Goal: Communication & Community: Participate in discussion

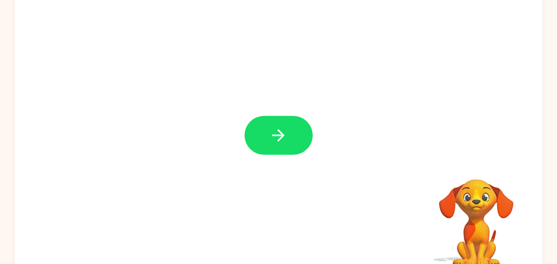
scroll to position [111, 0]
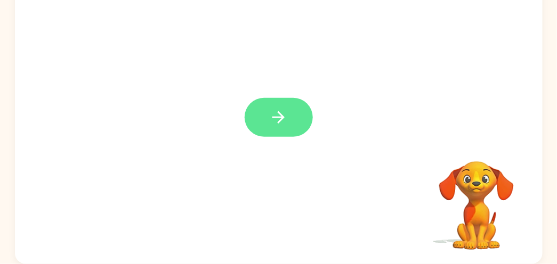
click at [284, 112] on icon "button" at bounding box center [278, 117] width 19 height 19
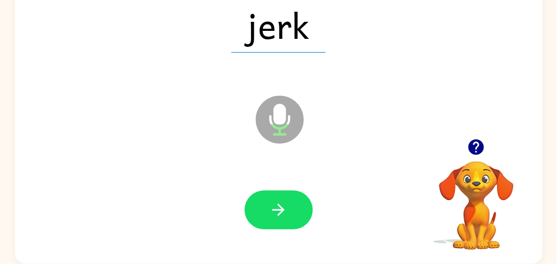
click at [281, 116] on icon "Microphone The Microphone is here when it is your turn to talk" at bounding box center [333, 133] width 160 height 80
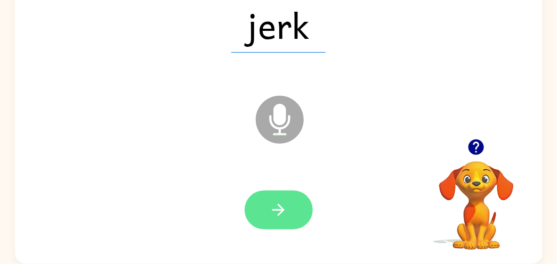
click at [279, 214] on icon "button" at bounding box center [278, 210] width 12 height 12
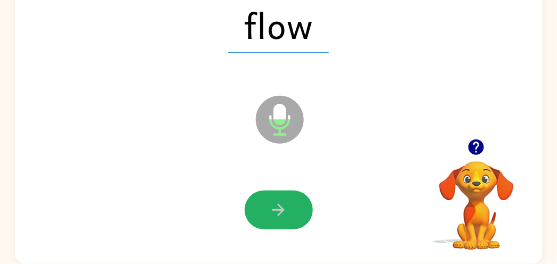
click at [279, 214] on icon "button" at bounding box center [278, 210] width 12 height 12
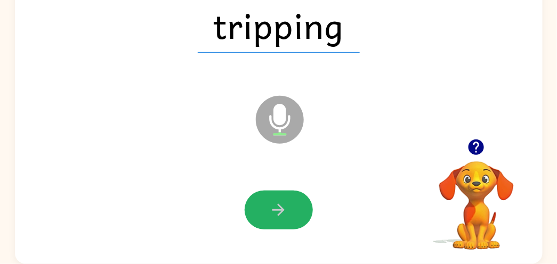
click at [279, 214] on icon "button" at bounding box center [278, 210] width 12 height 12
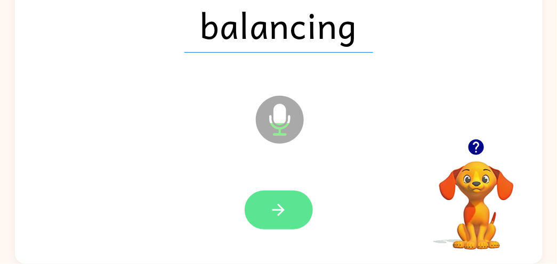
click at [279, 214] on icon "button" at bounding box center [278, 210] width 12 height 12
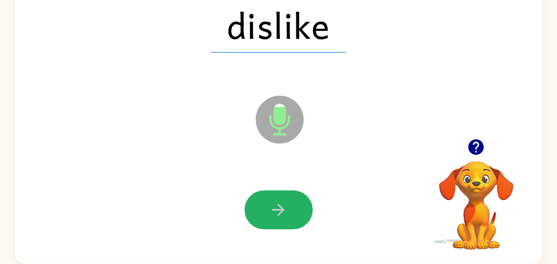
click at [279, 214] on icon "button" at bounding box center [278, 210] width 12 height 12
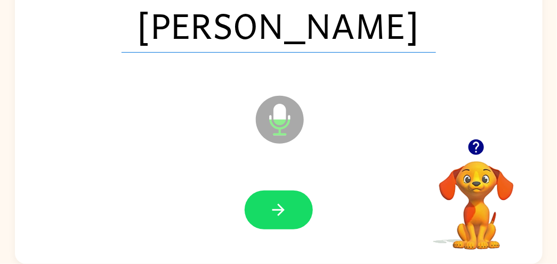
click at [279, 214] on icon "button" at bounding box center [278, 210] width 12 height 12
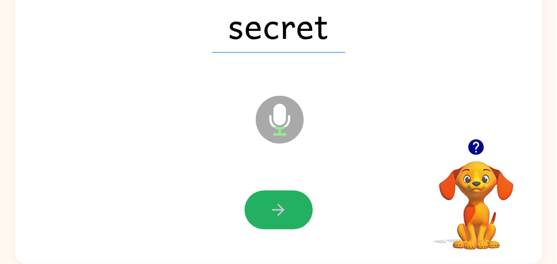
click at [279, 214] on icon "button" at bounding box center [278, 210] width 12 height 12
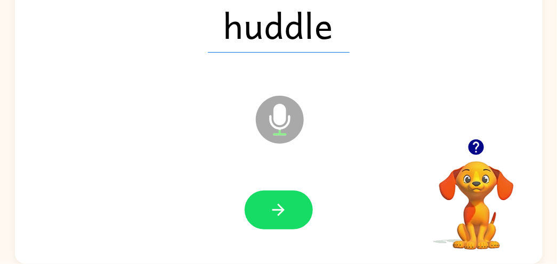
click at [279, 214] on icon "button" at bounding box center [278, 210] width 12 height 12
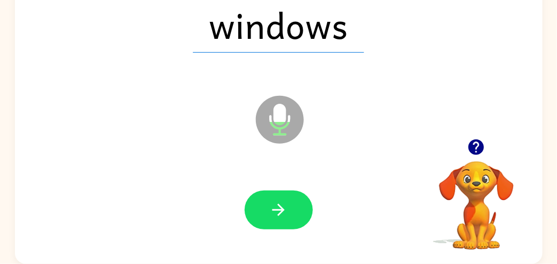
click at [279, 214] on icon "button" at bounding box center [278, 210] width 12 height 12
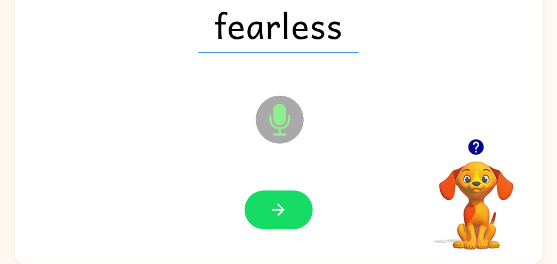
click at [279, 214] on icon "button" at bounding box center [278, 210] width 12 height 12
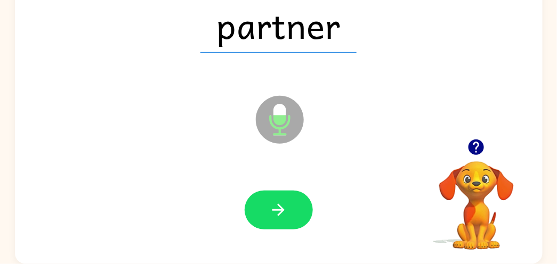
click at [279, 214] on icon "button" at bounding box center [278, 210] width 12 height 12
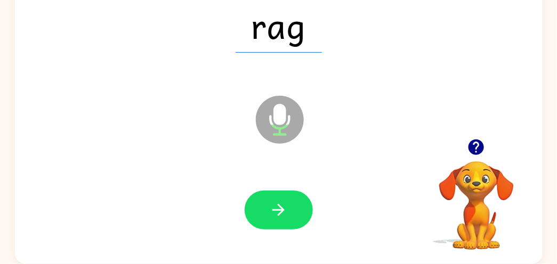
click at [279, 214] on icon "button" at bounding box center [278, 210] width 12 height 12
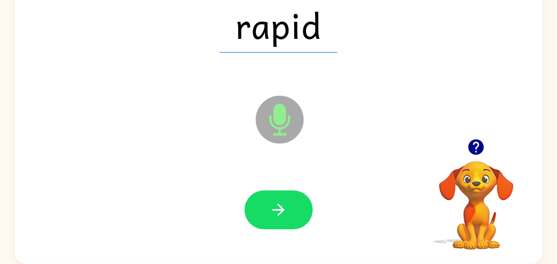
click at [279, 214] on icon "button" at bounding box center [278, 210] width 12 height 12
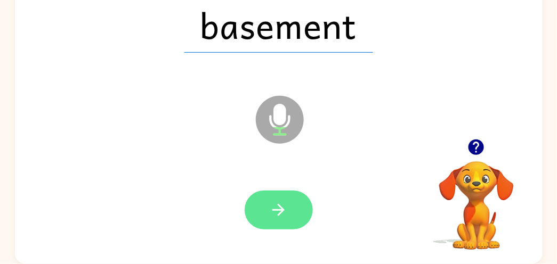
click at [278, 219] on button "button" at bounding box center [279, 210] width 68 height 39
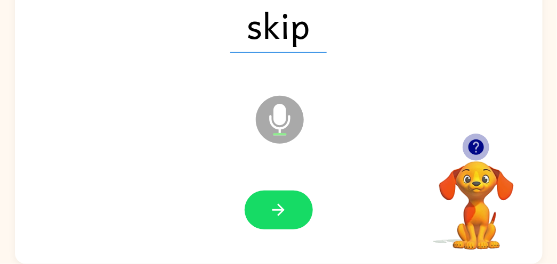
click at [478, 148] on icon "button" at bounding box center [475, 147] width 15 height 15
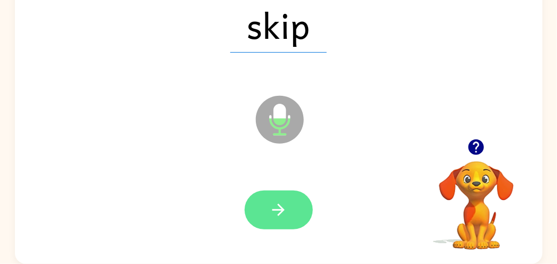
click at [281, 221] on button "button" at bounding box center [279, 210] width 68 height 39
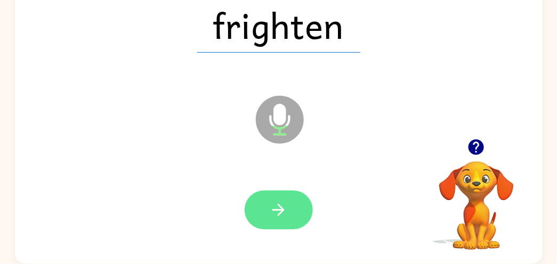
click at [280, 219] on icon "button" at bounding box center [278, 210] width 19 height 19
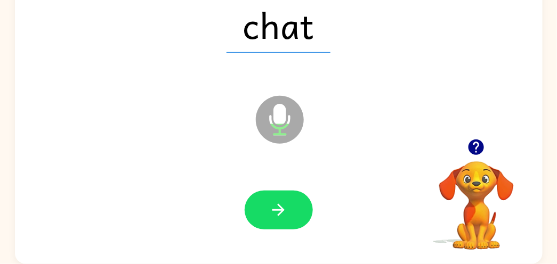
click at [255, 254] on div "chat Microphone The Microphone is here when it is your turn to talk" at bounding box center [279, 112] width 528 height 304
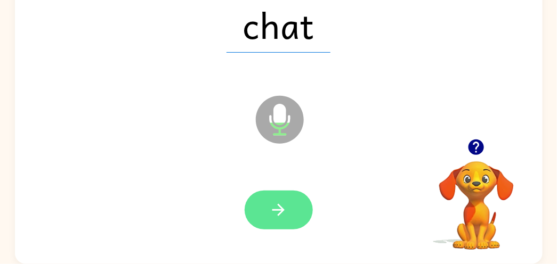
click at [286, 207] on icon "button" at bounding box center [278, 210] width 19 height 19
click at [283, 211] on icon "button" at bounding box center [278, 210] width 12 height 12
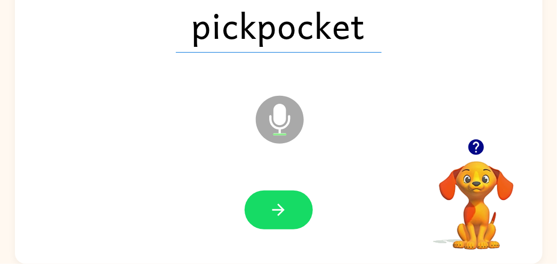
click at [283, 211] on icon "button" at bounding box center [278, 210] width 12 height 12
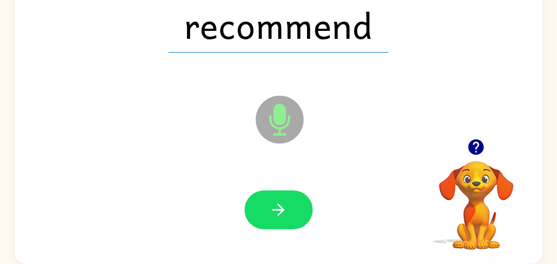
click at [283, 211] on icon "button" at bounding box center [278, 210] width 12 height 12
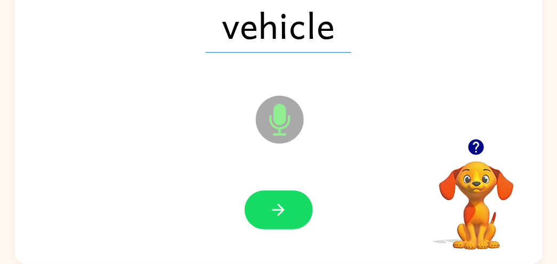
click at [283, 211] on icon "button" at bounding box center [278, 210] width 12 height 12
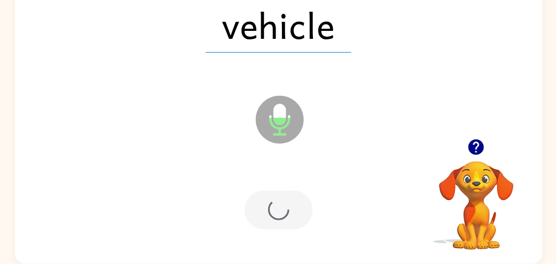
click at [283, 211] on div at bounding box center [279, 210] width 68 height 39
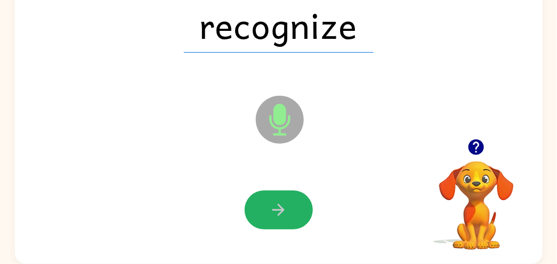
click at [283, 211] on icon "button" at bounding box center [278, 210] width 12 height 12
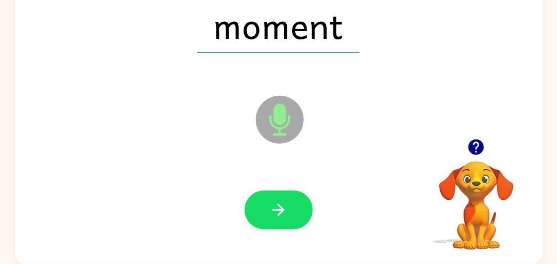
click at [283, 211] on icon "button" at bounding box center [278, 210] width 12 height 12
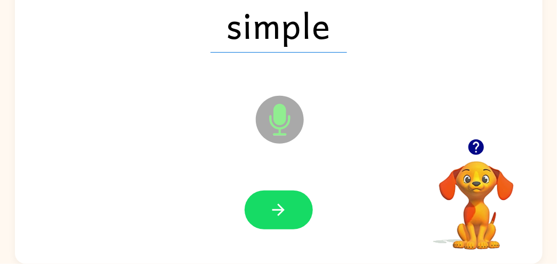
click at [283, 211] on icon "button" at bounding box center [278, 210] width 12 height 12
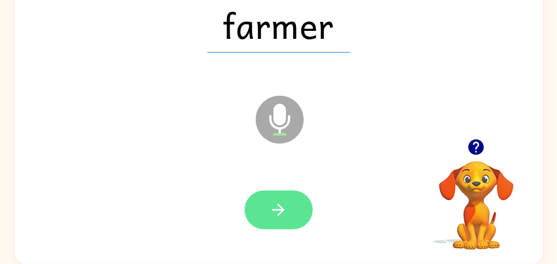
click at [282, 211] on icon "button" at bounding box center [278, 210] width 12 height 12
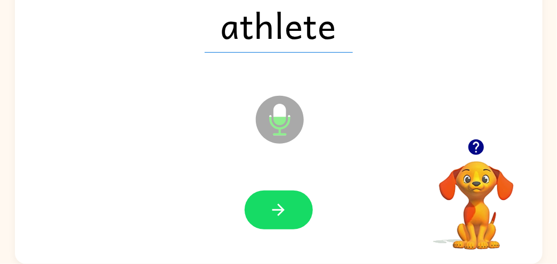
click at [282, 211] on icon "button" at bounding box center [278, 210] width 12 height 12
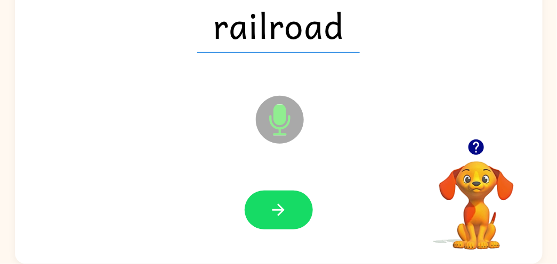
click at [282, 211] on icon "button" at bounding box center [278, 210] width 12 height 12
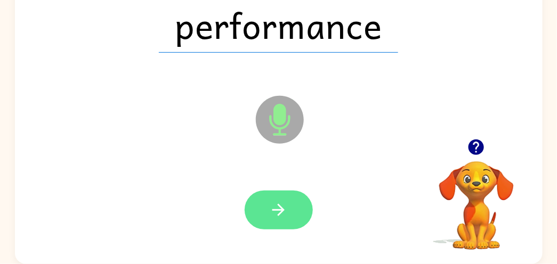
click at [273, 209] on icon "button" at bounding box center [278, 210] width 12 height 12
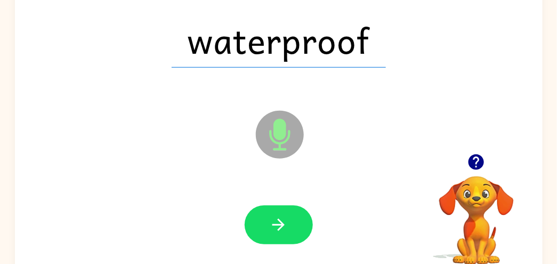
scroll to position [96, 0]
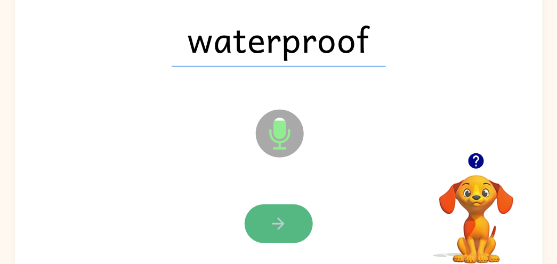
click at [279, 229] on icon "button" at bounding box center [278, 224] width 12 height 12
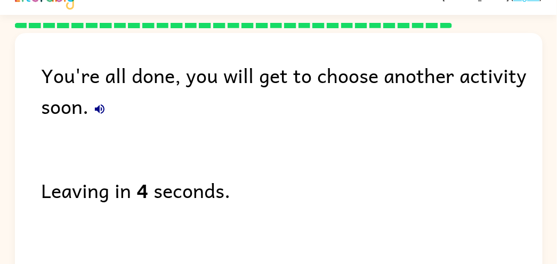
scroll to position [19, 0]
